Goal: Information Seeking & Learning: Learn about a topic

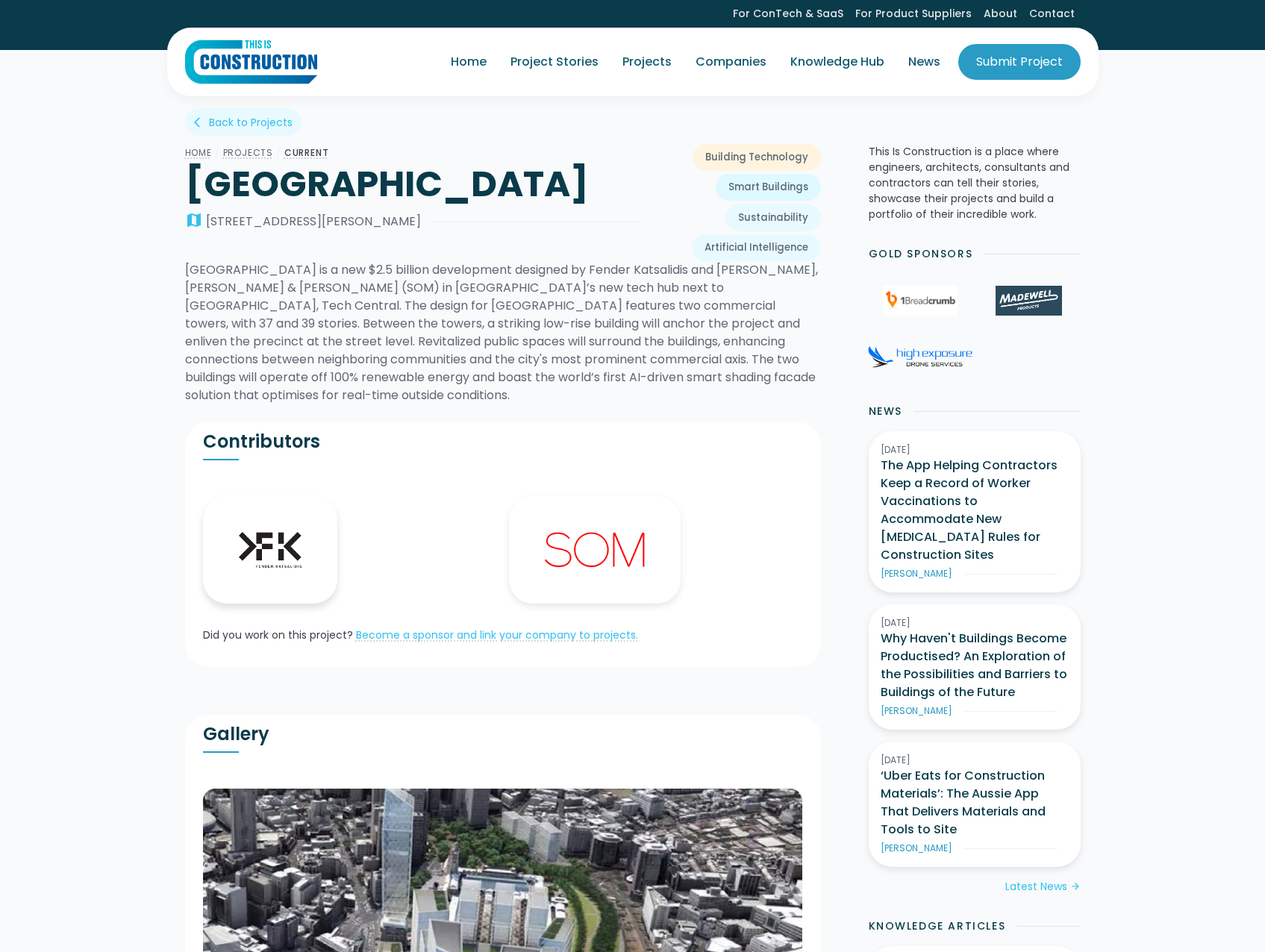
click at [256, 570] on link "Fender [DEMOGRAPHIC_DATA]" at bounding box center [271, 549] width 135 height 108
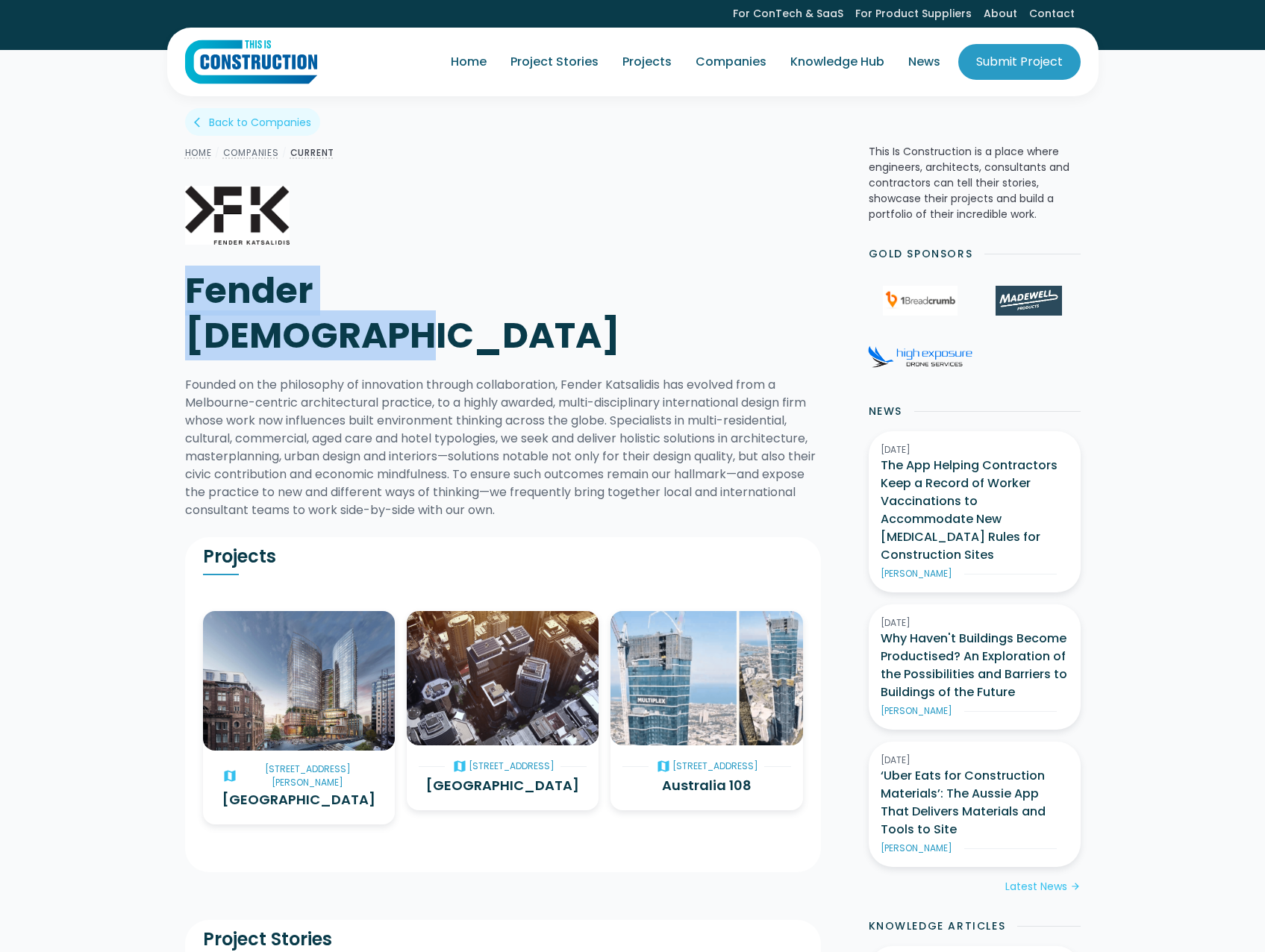
drag, startPoint x: 180, startPoint y: 292, endPoint x: 564, endPoint y: 289, distance: 384.0
copy h1 "Fender [DEMOGRAPHIC_DATA]"
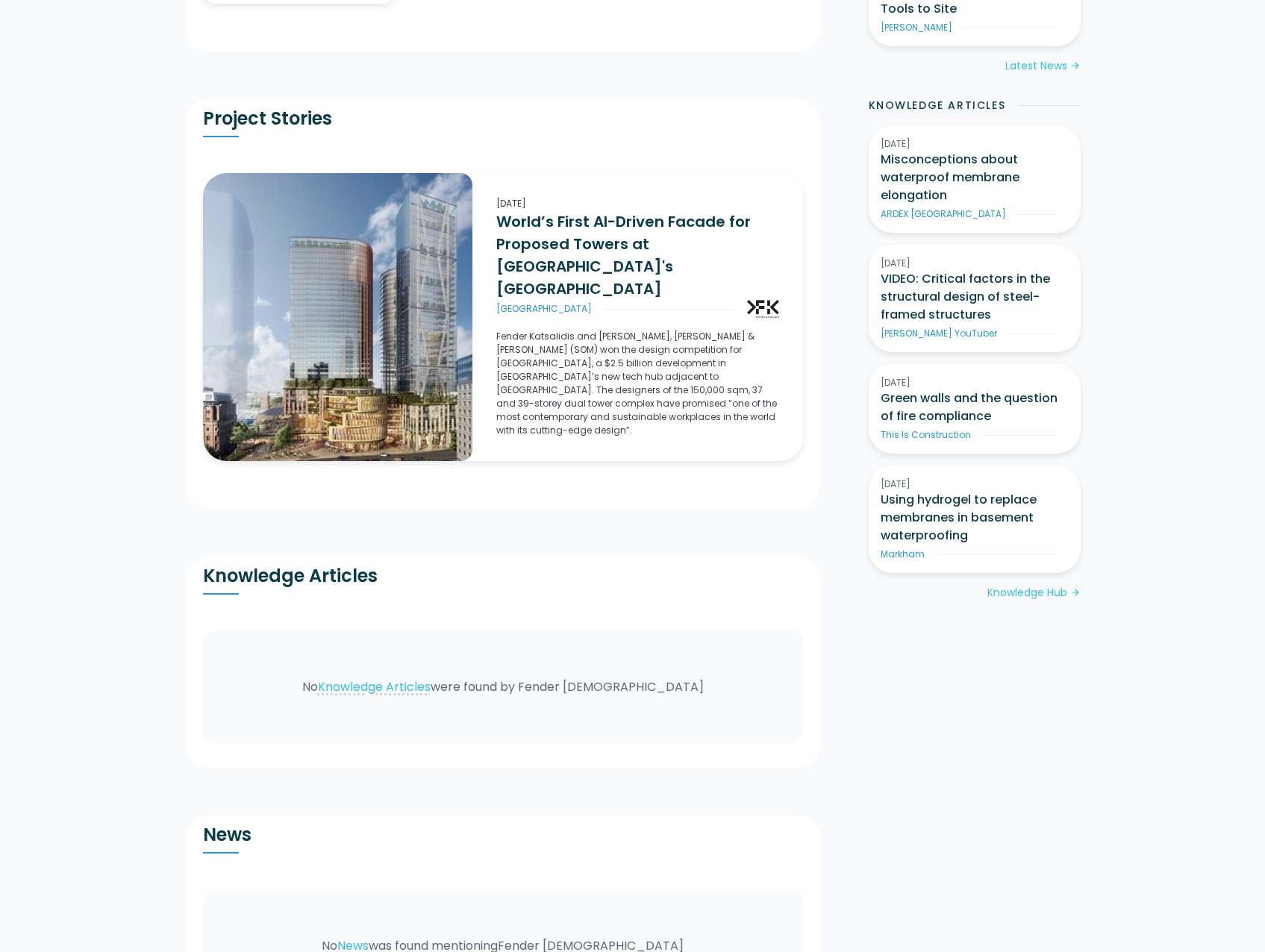
scroll to position [1308, 0]
